Goal: Task Accomplishment & Management: Use online tool/utility

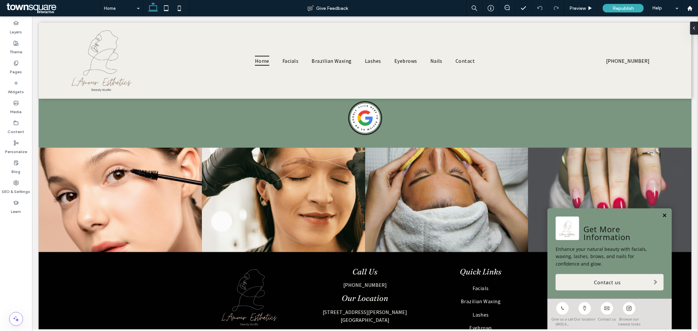
click at [662, 213] on link at bounding box center [664, 216] width 5 height 6
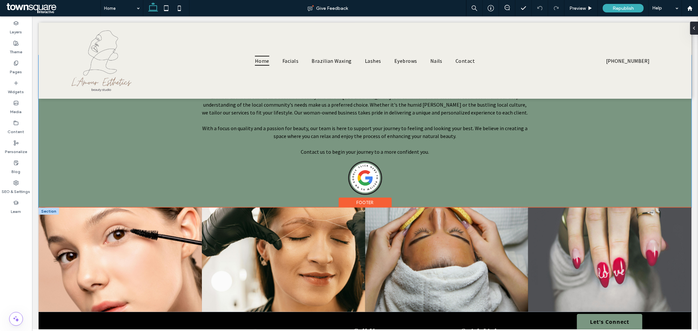
scroll to position [850, 0]
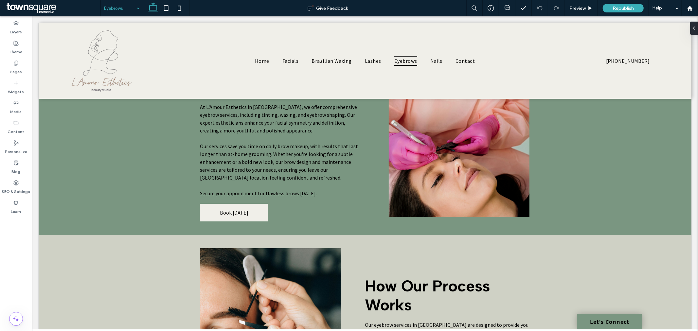
scroll to position [119, 0]
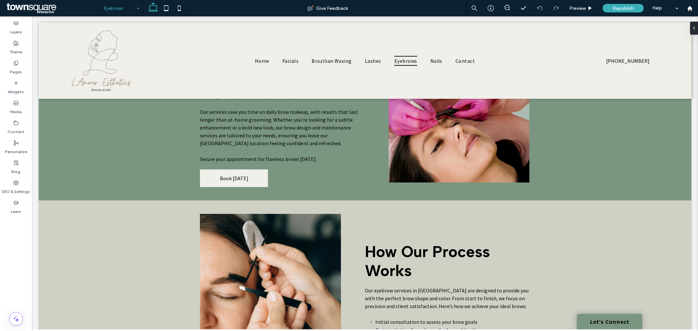
click at [119, 10] on input at bounding box center [120, 8] width 32 height 16
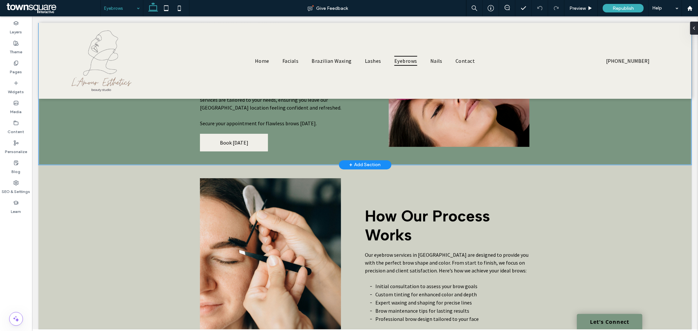
scroll to position [0, 0]
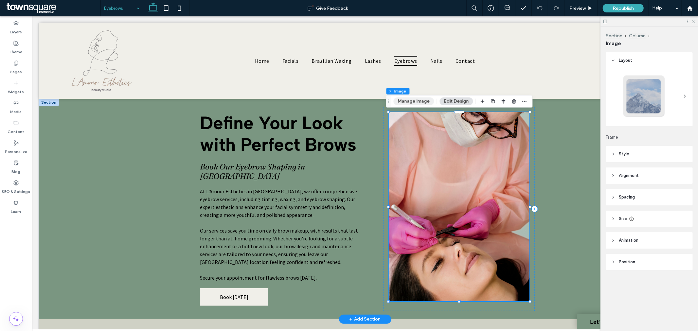
click at [410, 100] on button "Manage Image" at bounding box center [414, 101] width 41 height 8
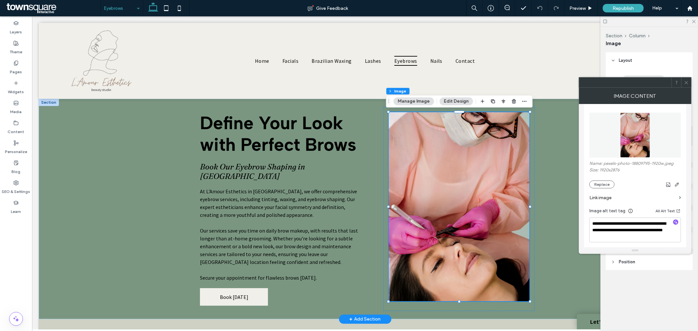
scroll to position [73, 0]
click at [602, 187] on button "Replace" at bounding box center [601, 184] width 25 height 8
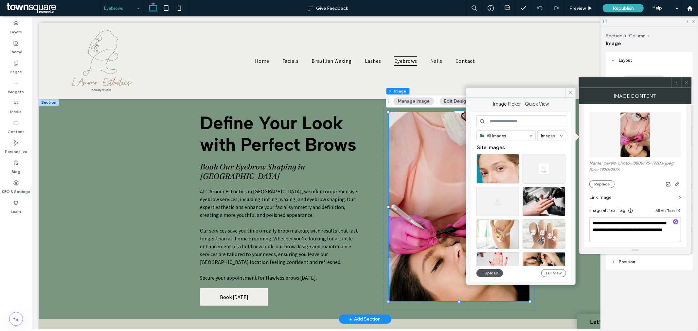
click at [484, 271] on span "button" at bounding box center [482, 273] width 5 height 7
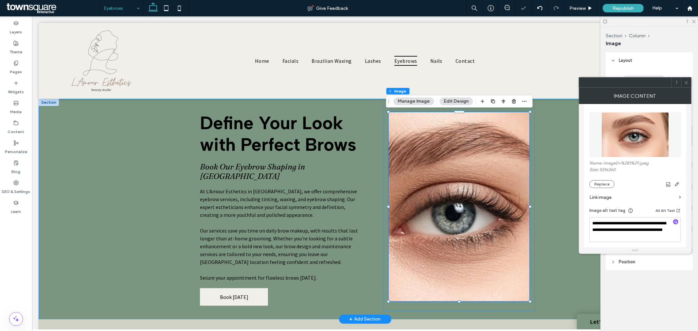
click at [556, 253] on div "Define Your Look with Perfect Brows Book Our Eyebrow Shaping in Goose Creek At …" at bounding box center [364, 208] width 393 height 221
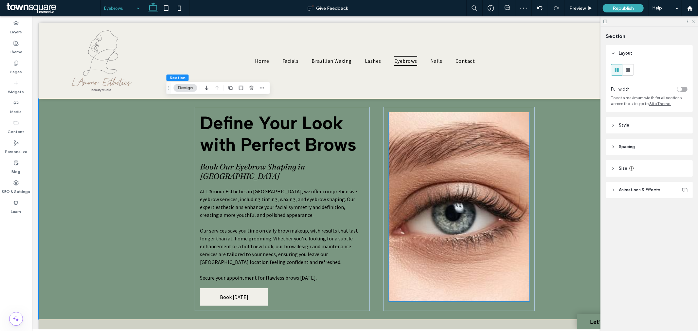
click at [485, 222] on img at bounding box center [458, 206] width 141 height 189
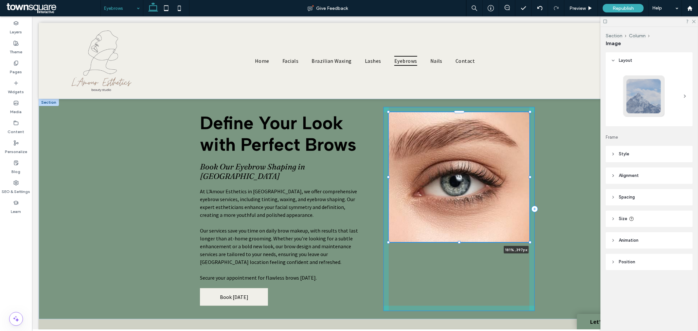
drag, startPoint x: 527, startPoint y: 302, endPoint x: 584, endPoint y: 243, distance: 82.1
click at [584, 243] on div "Define Your Look with Perfect Brows Book Our Eyebrow Shaping in Goose Creek At …" at bounding box center [364, 208] width 653 height 221
type input "***"
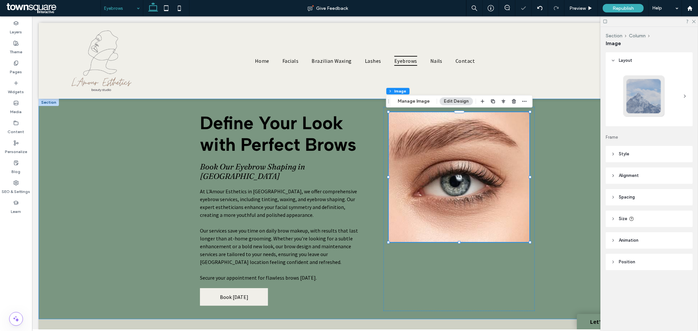
click at [61, 205] on div "Define Your Look with Perfect Brows Book Our Eyebrow Shaping in Goose Creek At …" at bounding box center [364, 208] width 653 height 221
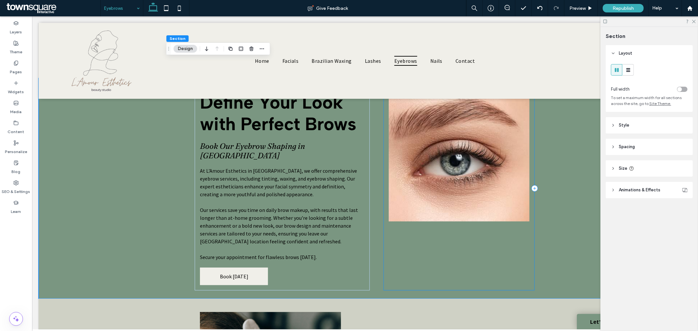
scroll to position [0, 0]
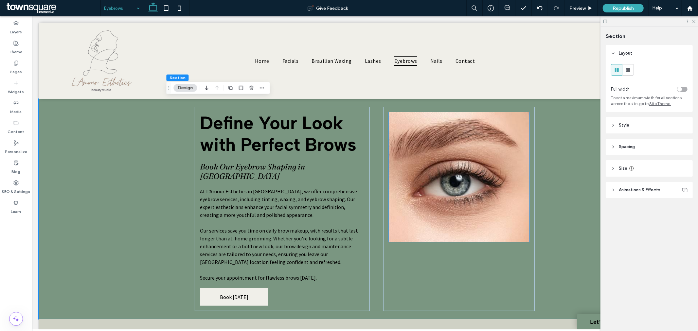
click at [439, 193] on img at bounding box center [458, 177] width 141 height 130
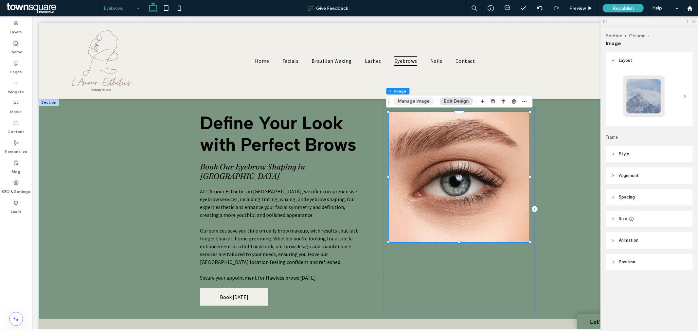
click at [414, 98] on button "Manage Image" at bounding box center [414, 101] width 41 height 8
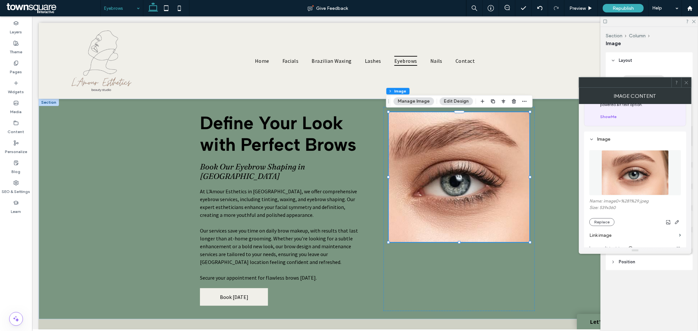
scroll to position [73, 0]
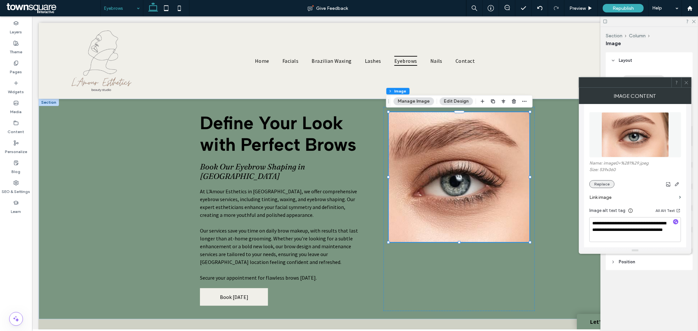
click at [603, 185] on button "Replace" at bounding box center [601, 184] width 25 height 8
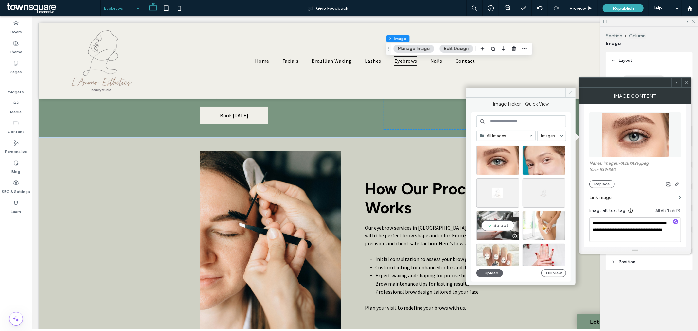
scroll to position [0, 0]
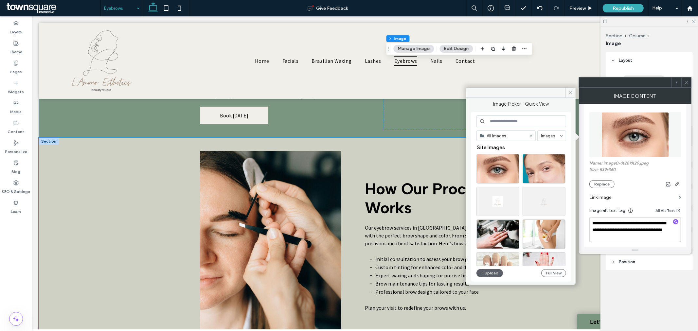
click at [130, 214] on div "How Our Process Works Our eyebrow services in Goose Creek are designed to provi…" at bounding box center [364, 249] width 653 height 224
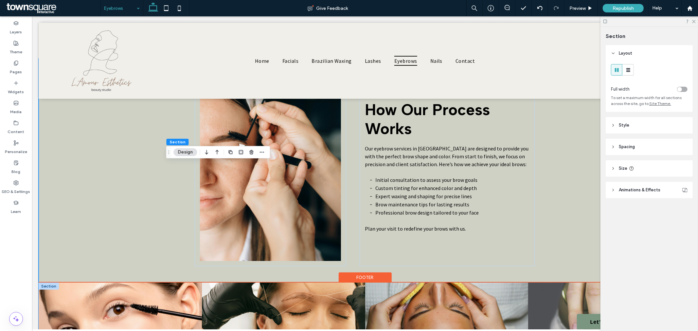
scroll to position [400, 0]
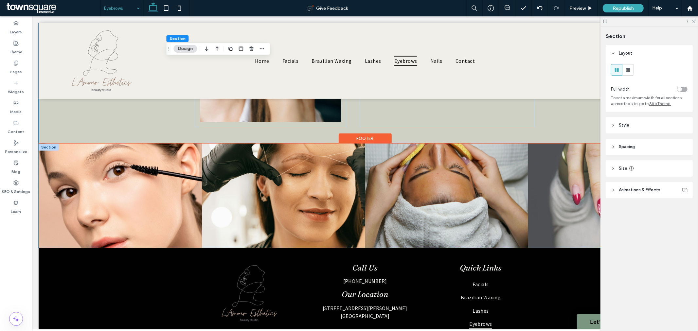
click at [95, 192] on link at bounding box center [119, 195] width 163 height 104
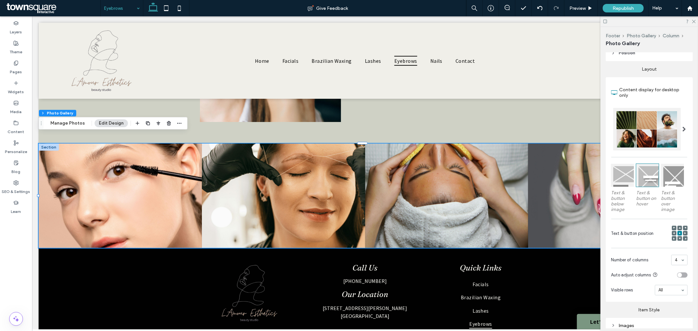
scroll to position [73, 0]
click at [633, 137] on div at bounding box center [646, 129] width 67 height 43
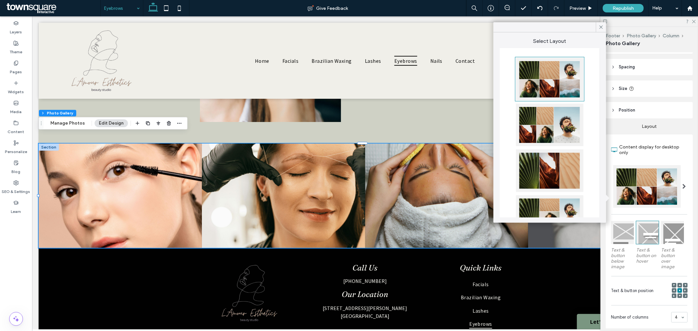
scroll to position [0, 0]
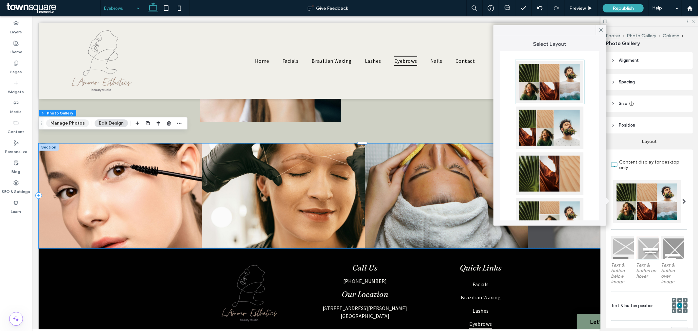
click at [70, 122] on button "Manage Photos" at bounding box center [67, 123] width 43 height 8
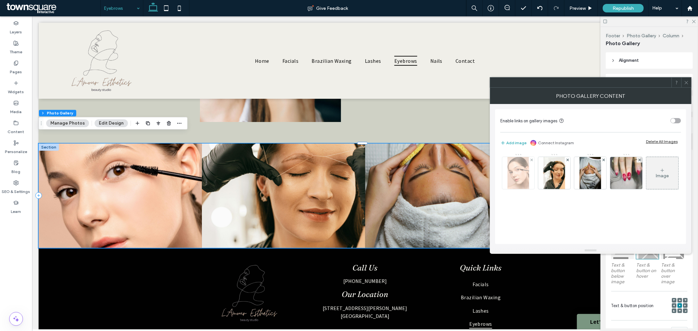
click at [506, 179] on div at bounding box center [518, 173] width 32 height 32
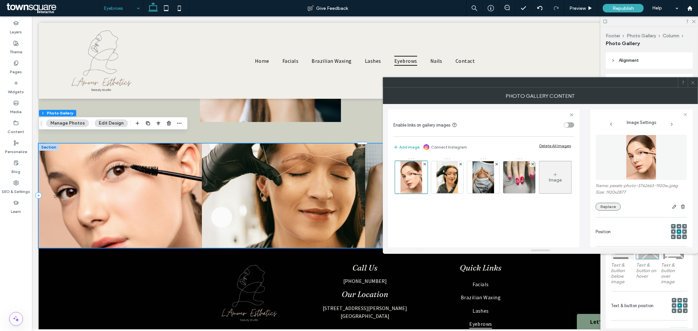
click at [606, 206] on button "Replace" at bounding box center [607, 207] width 25 height 8
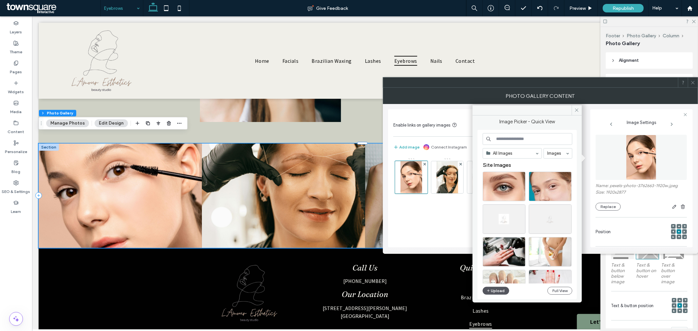
click at [494, 290] on button "Upload" at bounding box center [496, 291] width 27 height 8
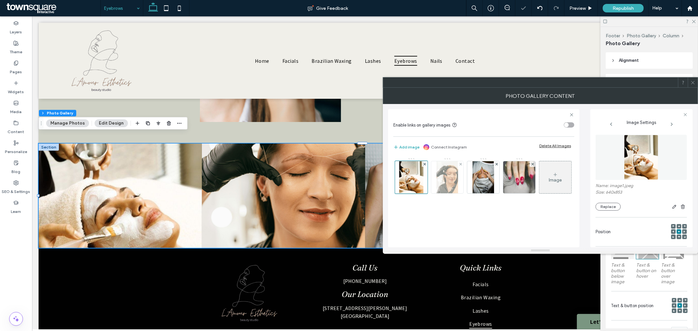
click at [449, 177] on img at bounding box center [446, 177] width 21 height 32
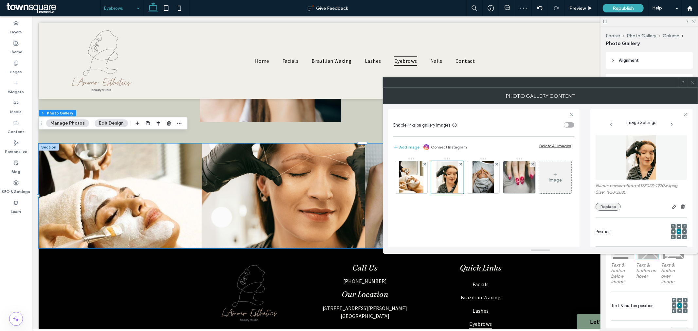
click at [615, 207] on button "Replace" at bounding box center [607, 207] width 25 height 8
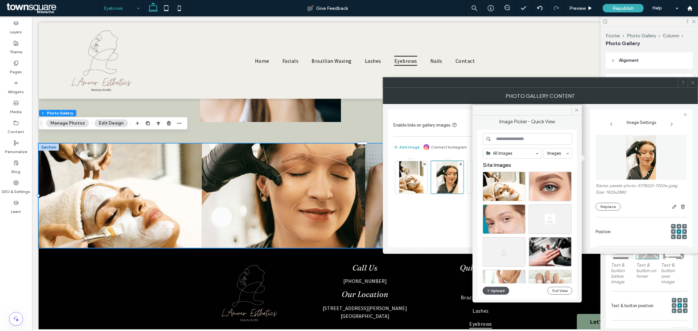
click at [489, 292] on icon "button" at bounding box center [488, 290] width 4 height 5
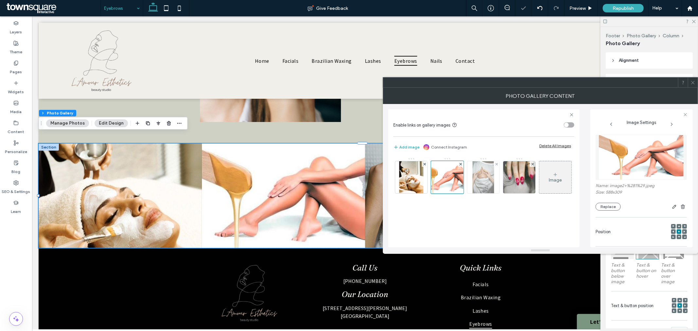
click at [483, 180] on img at bounding box center [482, 177] width 21 height 32
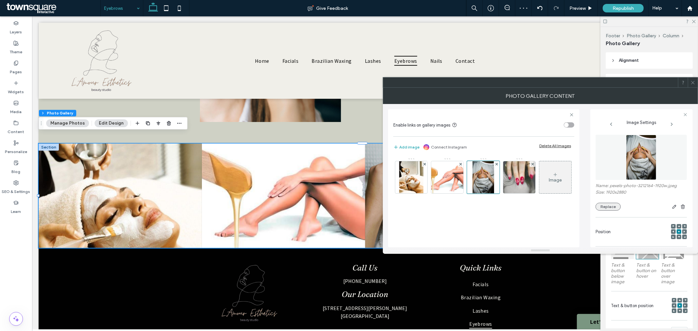
click at [609, 208] on button "Replace" at bounding box center [607, 207] width 25 height 8
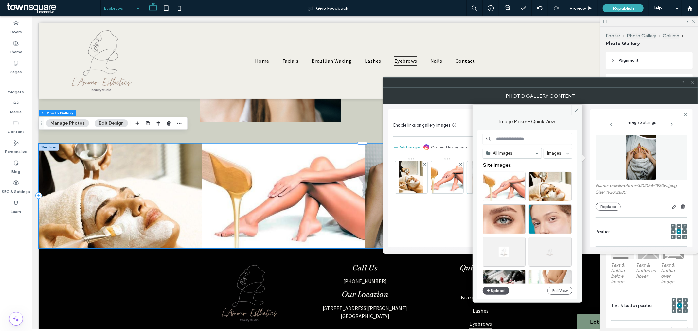
click at [501, 292] on button "Upload" at bounding box center [496, 291] width 27 height 8
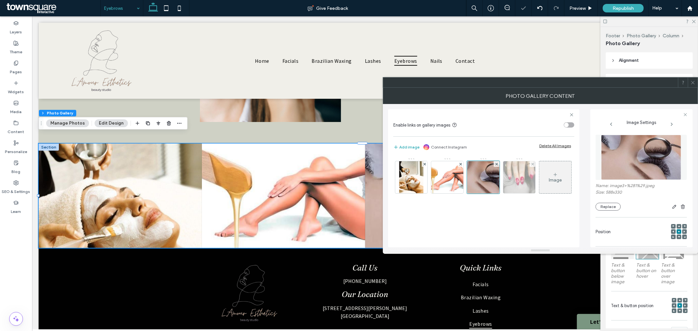
click at [524, 184] on img at bounding box center [519, 177] width 48 height 32
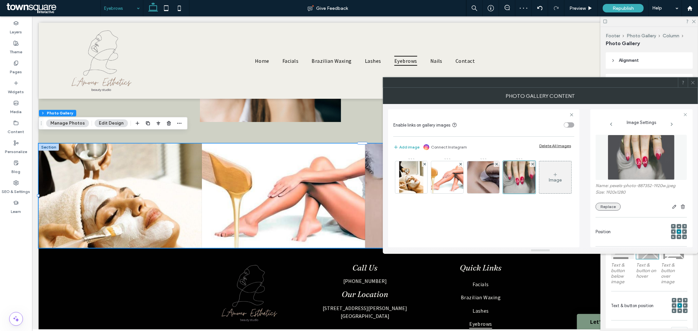
click at [612, 208] on button "Replace" at bounding box center [607, 207] width 25 height 8
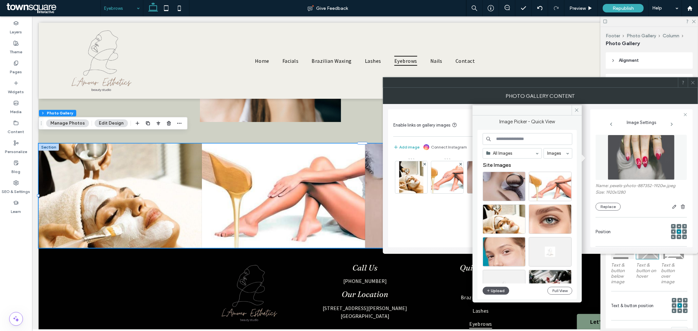
click at [498, 291] on button "Upload" at bounding box center [496, 291] width 27 height 8
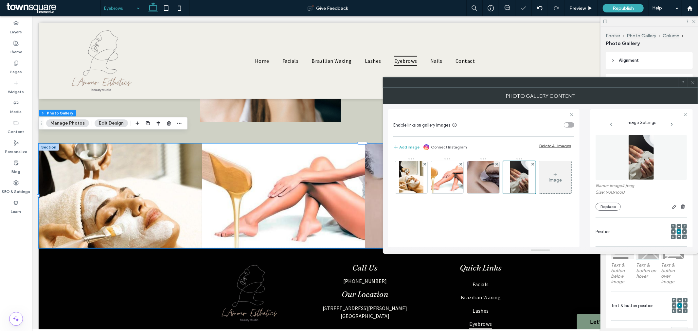
click at [692, 84] on icon at bounding box center [692, 82] width 5 height 5
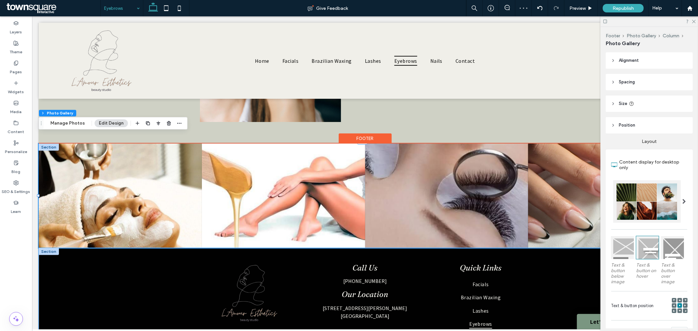
click at [544, 259] on div "Call Us (843) 609-4799 Our Location 137 Liberty Hall Rd Goose Creek, SC 29445 M…" at bounding box center [364, 298] width 393 height 100
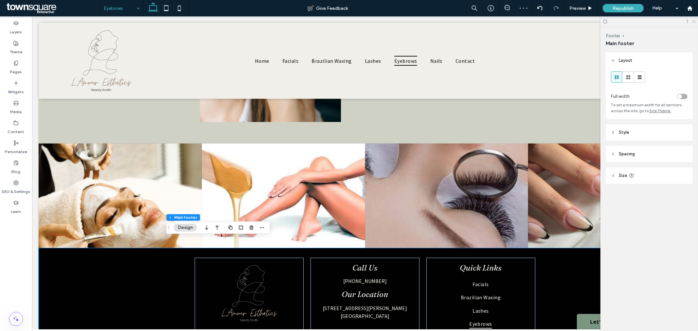
click at [693, 20] on use at bounding box center [694, 22] width 4 height 4
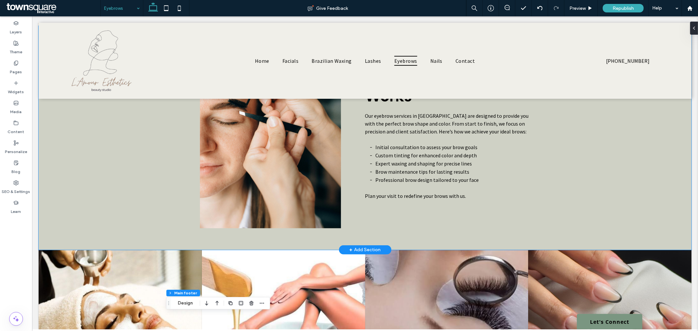
scroll to position [291, 0]
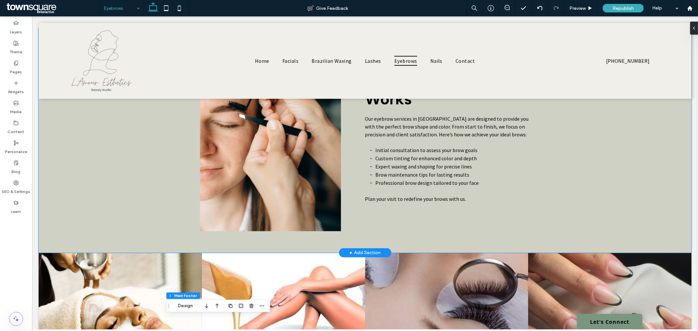
click at [113, 191] on div "How Our Process Works Our eyebrow services in Goose Creek are designed to provi…" at bounding box center [364, 140] width 653 height 224
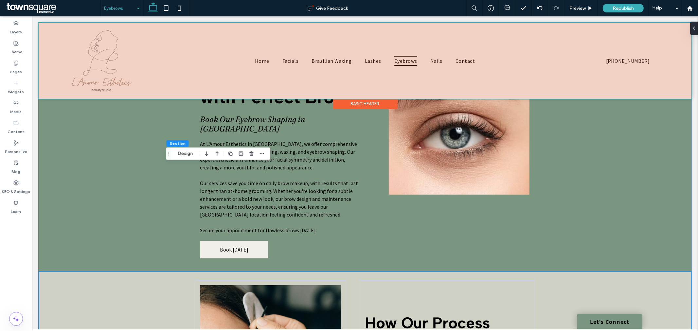
scroll to position [0, 0]
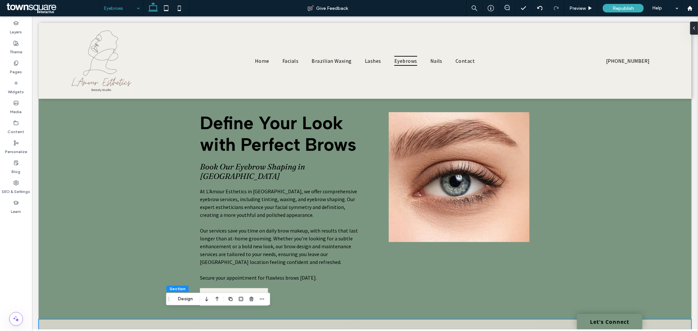
drag, startPoint x: 109, startPoint y: 4, endPoint x: 117, endPoint y: 12, distance: 11.8
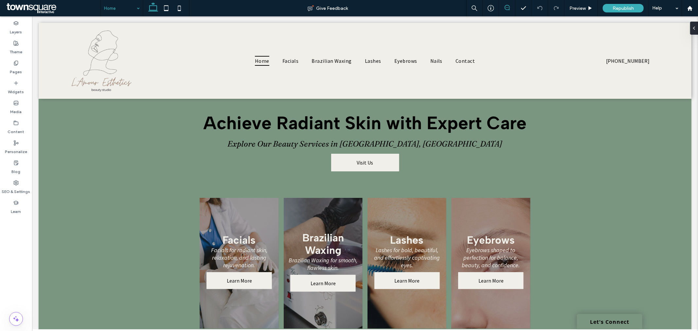
click at [502, 8] on span at bounding box center [507, 7] width 16 height 5
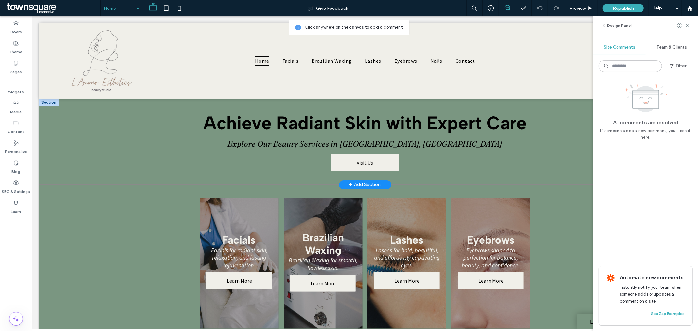
click at [113, 121] on div "Achieve Radiant Skin with Expert Care Explore Our Beauty Services in Goose Cree…" at bounding box center [364, 141] width 653 height 86
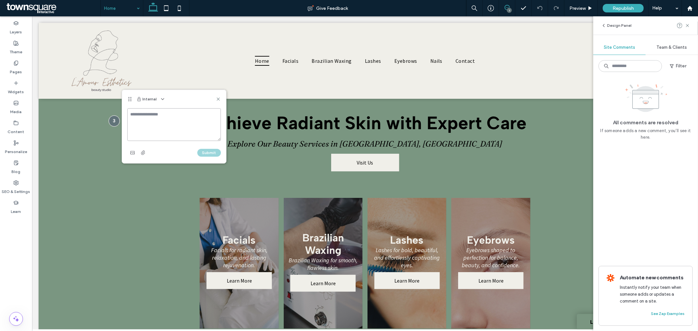
click at [154, 116] on textarea at bounding box center [174, 124] width 94 height 33
type textarea "**********"
click at [131, 152] on use "button" at bounding box center [132, 152] width 4 height 3
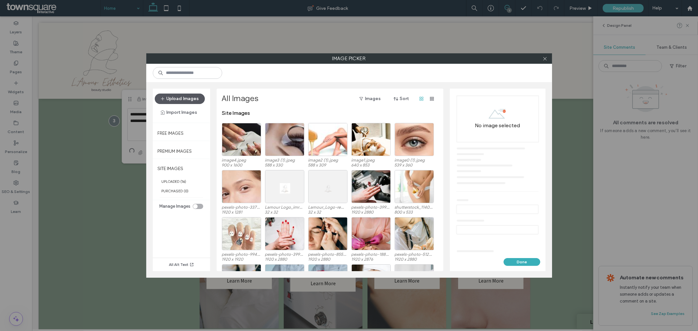
click at [197, 101] on button "Upload Images" at bounding box center [180, 99] width 50 height 10
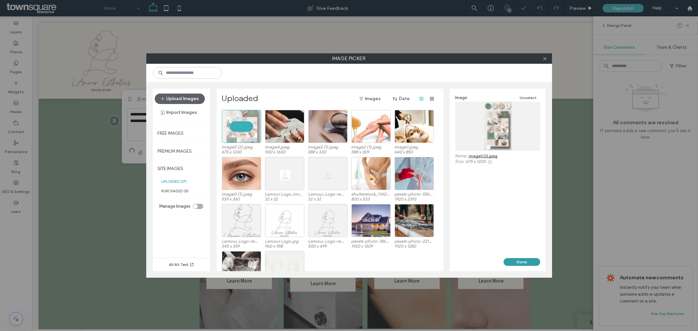
click at [520, 260] on button "Done" at bounding box center [522, 262] width 37 height 8
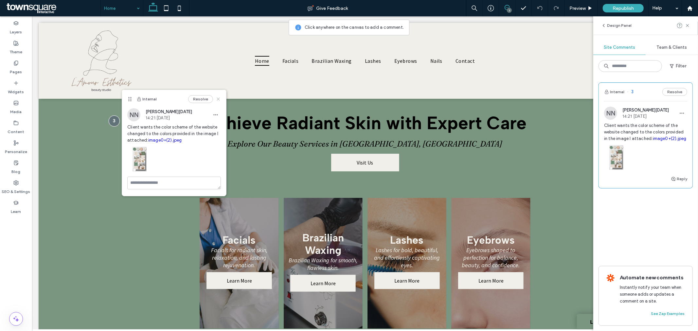
click at [218, 98] on use at bounding box center [218, 99] width 3 height 3
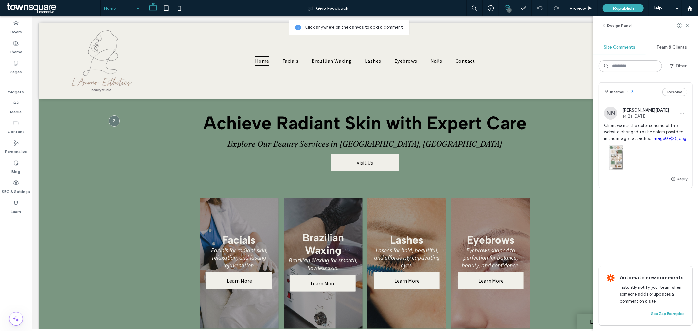
click at [688, 26] on use at bounding box center [687, 25] width 3 height 3
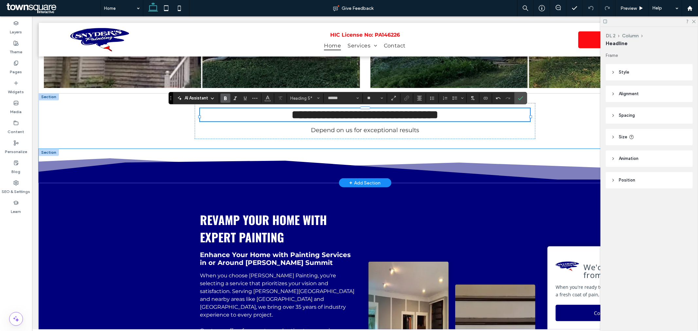
click at [192, 180] on icon at bounding box center [364, 171] width 653 height 22
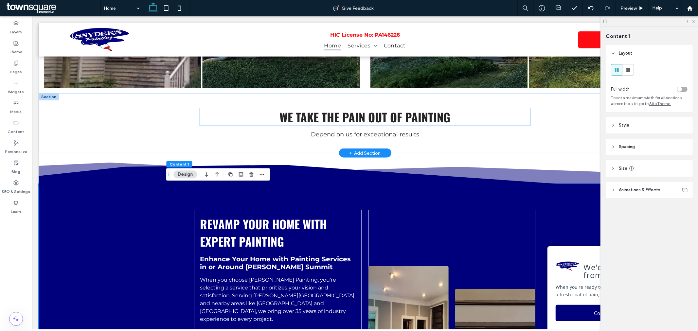
click at [459, 122] on h5 "We take the pain out of painting" at bounding box center [365, 116] width 330 height 17
click at [459, 122] on div "We take the pain out of painting" at bounding box center [365, 116] width 330 height 17
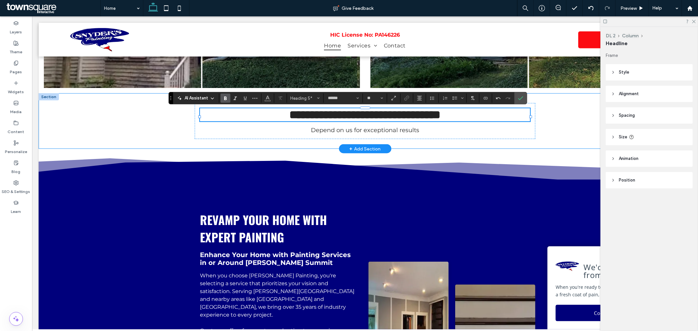
click at [547, 118] on div "**********" at bounding box center [364, 121] width 393 height 56
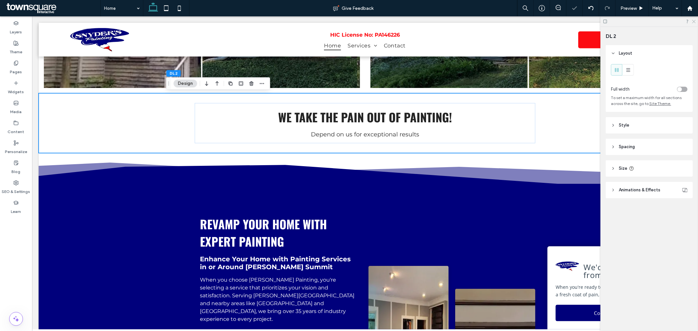
drag, startPoint x: 695, startPoint y: 20, endPoint x: 662, endPoint y: 3, distance: 36.6
click at [695, 20] on icon at bounding box center [693, 21] width 4 height 4
